Goal: Contribute content

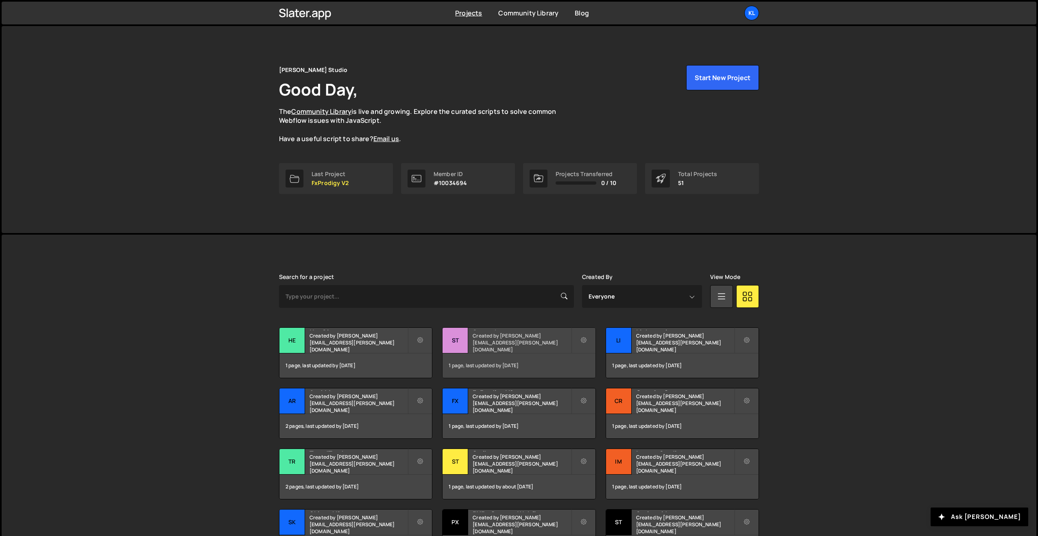
click at [517, 344] on small "Created by clem.deodat@gmail.com" at bounding box center [522, 342] width 98 height 21
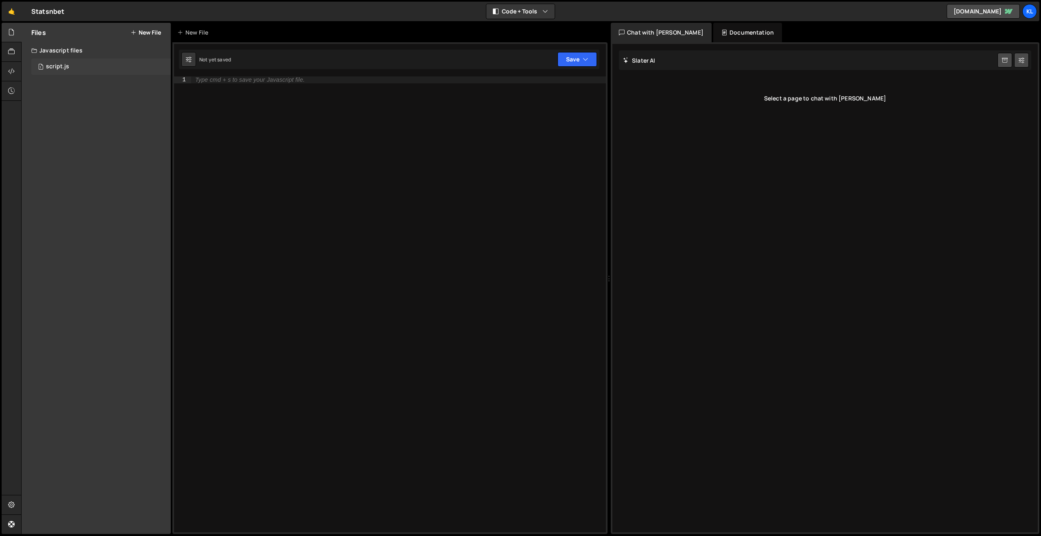
click at [81, 66] on div "1 script.js 0" at bounding box center [101, 67] width 140 height 16
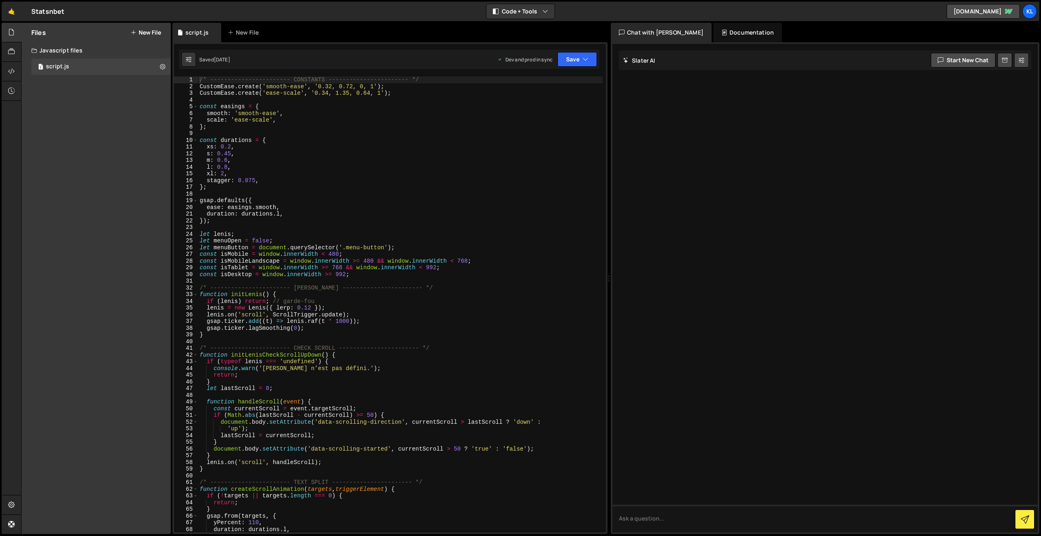
click at [407, 145] on div "/* ----------------------- CONSTANTS ----------------------- */ CustomEase . cr…" at bounding box center [400, 310] width 405 height 469
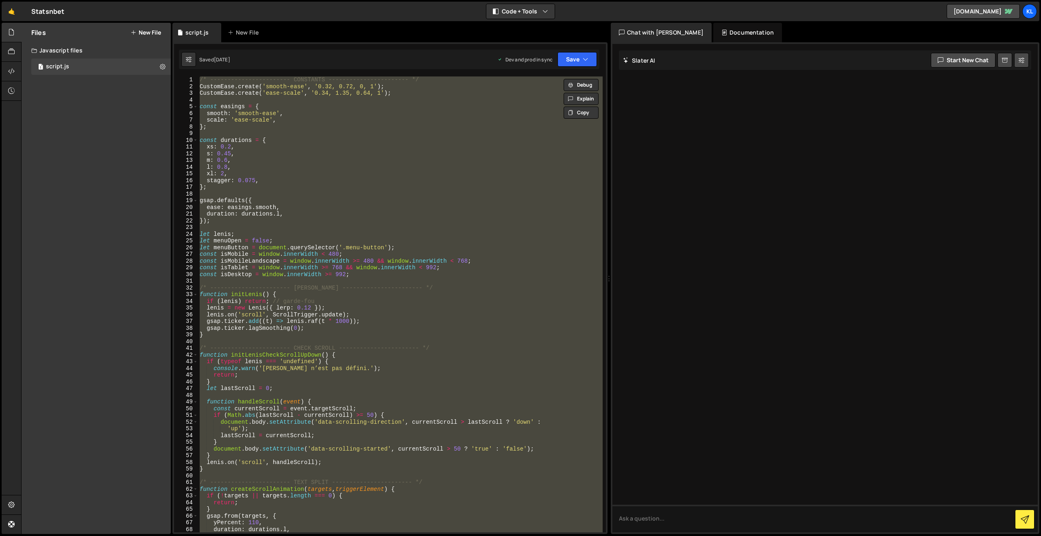
click at [367, 152] on div "/* ----------------------- CONSTANTS ----------------------- */ CustomEase . cr…" at bounding box center [400, 304] width 405 height 456
type textarea "}"
paste textarea
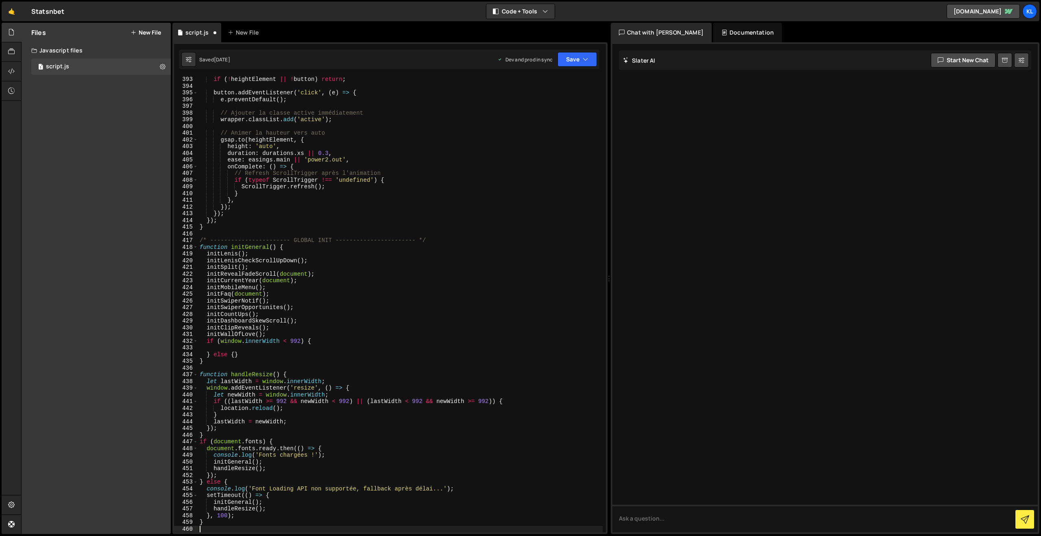
click at [557, 54] on div "Dev and prod in sync Upgrade to Edit Save Save to Staging S Saved [DATE] Save t…" at bounding box center [548, 59] width 100 height 15
click at [580, 54] on button "Save" at bounding box center [577, 59] width 39 height 15
click at [550, 100] on button "Save to Production S Saved [DATE]" at bounding box center [550, 111] width 98 height 26
